Goal: Use online tool/utility: Utilize a website feature to perform a specific function

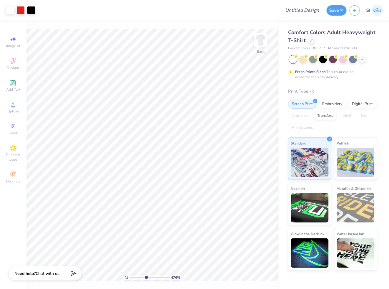
drag, startPoint x: 133, startPoint y: 278, endPoint x: 146, endPoint y: 277, distance: 13.9
type input "4.68"
click at [146, 277] on input "range" at bounding box center [150, 277] width 40 height 5
type input "2.68"
type input "1.71"
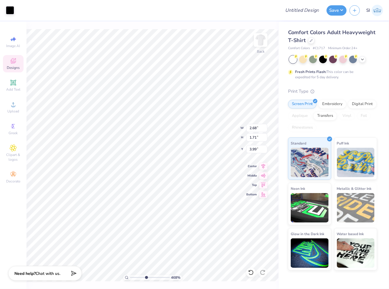
type input "3.99"
type input "2.64"
type input "1.63"
type input "4.03"
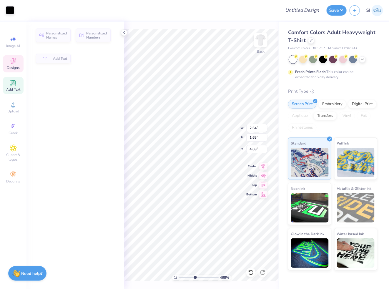
type input "0.50"
type input "0.34"
type input "3.64"
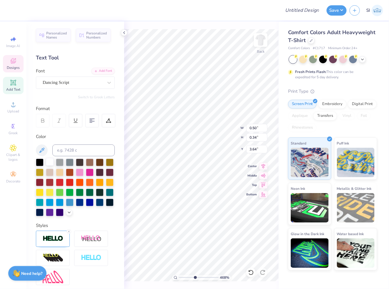
click at [50, 165] on div at bounding box center [50, 162] width 8 height 8
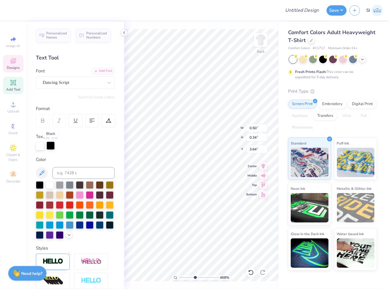
click at [52, 146] on div at bounding box center [51, 146] width 8 height 8
click at [39, 145] on div at bounding box center [40, 146] width 8 height 8
click at [47, 148] on div at bounding box center [51, 146] width 8 height 8
click at [49, 185] on div at bounding box center [50, 185] width 8 height 8
type input "2.57"
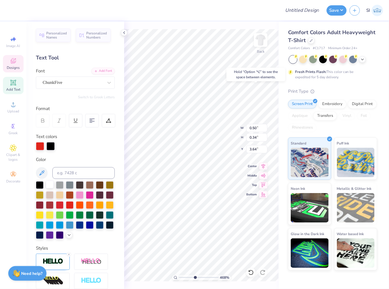
type input "0.95"
type input "3.33"
click at [125, 35] on div at bounding box center [124, 32] width 6 height 6
click at [50, 146] on div at bounding box center [51, 146] width 8 height 8
click at [49, 186] on div at bounding box center [50, 185] width 8 height 8
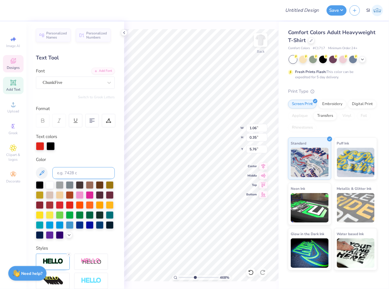
type input "1.06"
type input "0.35"
type input "5.76"
click at [53, 149] on div at bounding box center [51, 146] width 8 height 8
click at [49, 182] on div at bounding box center [50, 185] width 8 height 8
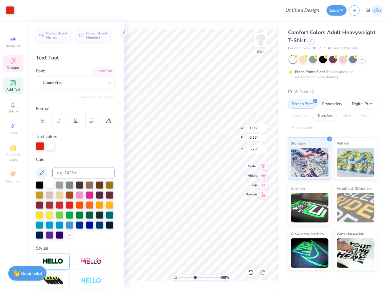
type input "2.64"
type input "1.63"
type input "4.03"
type input "2.68"
type input "1.71"
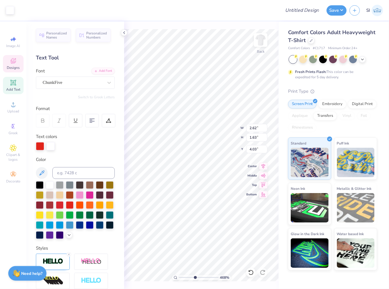
type input "3.99"
click at [10, 11] on div at bounding box center [10, 10] width 8 height 8
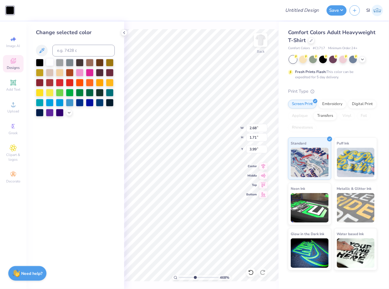
click at [47, 62] on div at bounding box center [50, 62] width 8 height 8
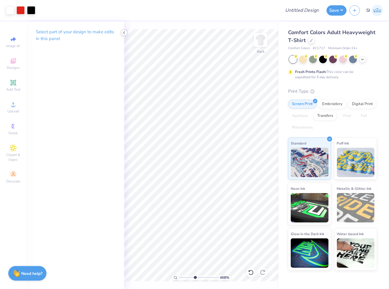
click at [126, 32] on icon at bounding box center [124, 32] width 5 height 5
